Goal: Check status: Check status

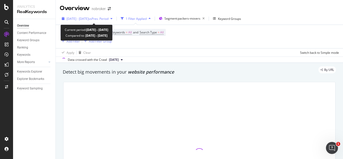
click at [108, 17] on span "vs Prev. Period" at bounding box center [99, 19] width 20 height 4
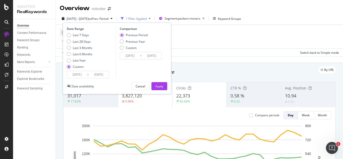
click at [84, 73] on input "[DATE]" at bounding box center [77, 74] width 20 height 7
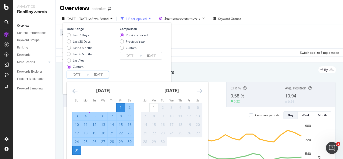
click at [107, 72] on input "[DATE]" at bounding box center [99, 74] width 20 height 7
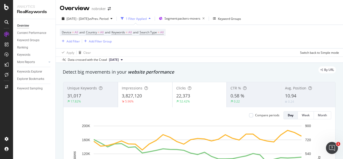
click at [207, 37] on div "Device = All and Country = All and Keywords = All and Search Type = All Add Fil…" at bounding box center [199, 36] width 279 height 23
